Goal: Find specific page/section: Find specific page/section

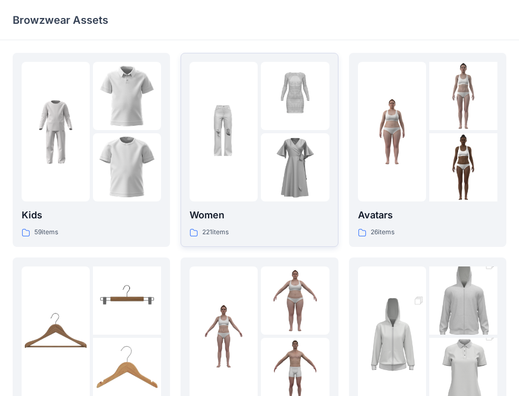
click at [214, 169] on div at bounding box center [224, 131] width 68 height 139
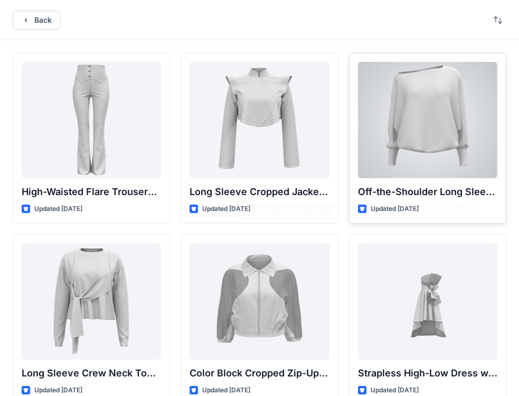
click at [369, 180] on div "Off-the-Shoulder Long Sleeve Top Updated [DATE]" at bounding box center [427, 138] width 157 height 171
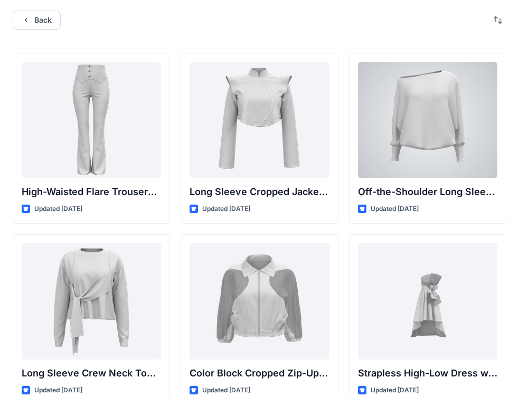
click at [406, 132] on div at bounding box center [427, 120] width 139 height 116
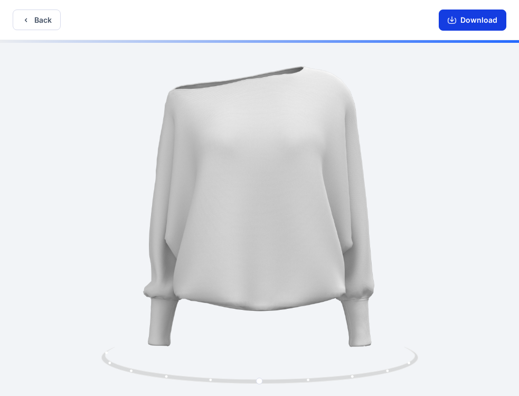
click at [456, 18] on icon "button" at bounding box center [452, 20] width 8 height 8
